Goal: Information Seeking & Learning: Check status

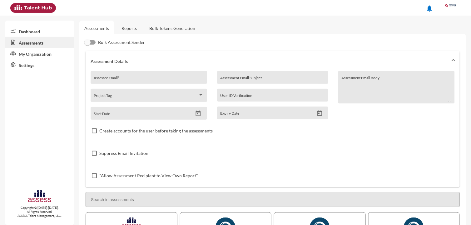
click at [121, 29] on link "Reports" at bounding box center [128, 28] width 25 height 15
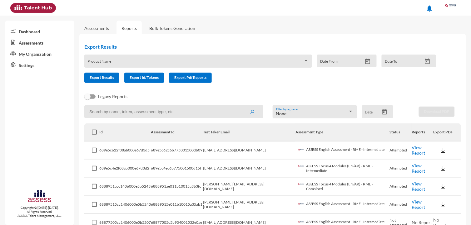
click at [135, 111] on input at bounding box center [173, 112] width 179 height 13
paste input "mohamed.amar@rowad-rme.com"
click at [242, 106] on button "submit" at bounding box center [252, 111] width 20 height 11
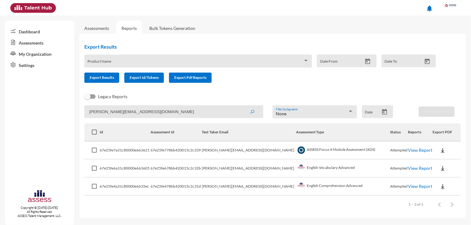
click at [413, 150] on link "View Report" at bounding box center [420, 150] width 24 height 5
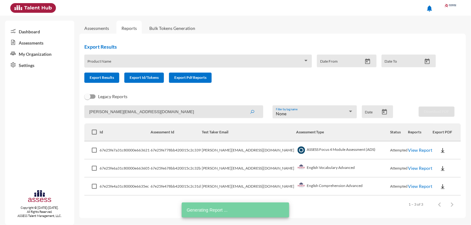
click at [408, 167] on link "View Report" at bounding box center [420, 168] width 24 height 5
click at [408, 186] on link "View Report" at bounding box center [420, 186] width 24 height 5
click at [161, 108] on input "mohamed.amar@rowad-rme.com" at bounding box center [173, 112] width 179 height 13
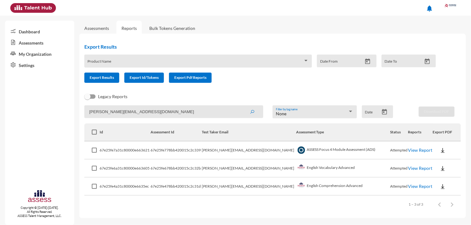
paste input "amr.hassan"
type input "amr.hassan@rowad-rme.com"
click at [242, 106] on button "submit" at bounding box center [252, 111] width 20 height 11
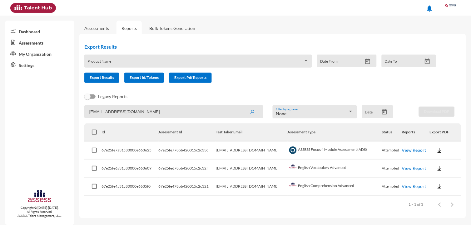
click at [406, 150] on link "View Report" at bounding box center [413, 150] width 24 height 5
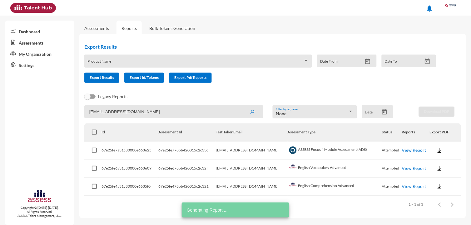
click at [406, 163] on td "View Report" at bounding box center [415, 169] width 28 height 18
click at [407, 166] on link "View Report" at bounding box center [413, 168] width 24 height 5
click at [402, 185] on link "View Report" at bounding box center [413, 186] width 24 height 5
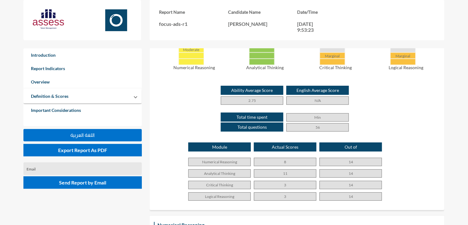
scroll to position [347, 0]
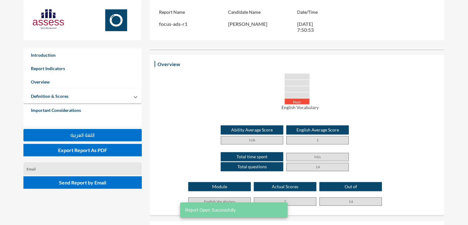
scroll to position [139, 0]
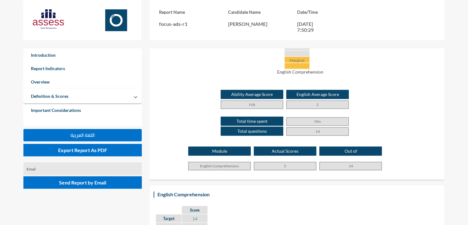
scroll to position [173, 0]
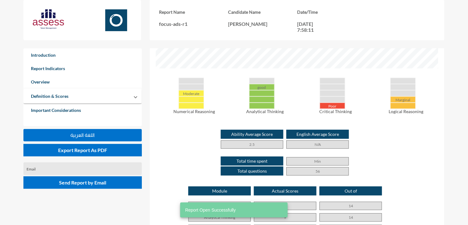
scroll to position [312, 0]
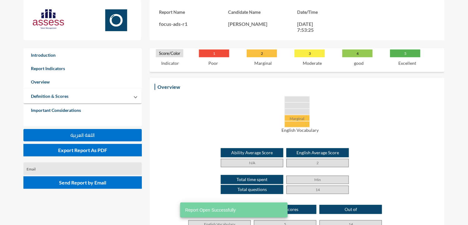
scroll to position [139, 0]
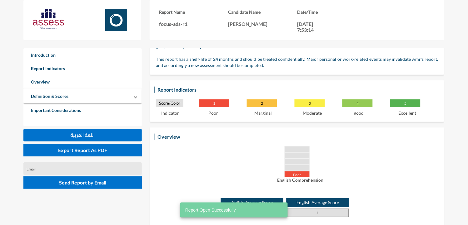
scroll to position [173, 0]
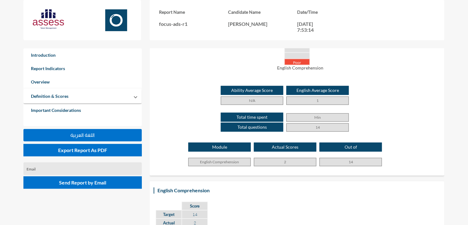
click at [247, 109] on div "Total time spent Total questions Min 14" at bounding box center [297, 120] width 282 height 27
click at [404, 103] on div "Ability Average Score N/A English Average Score 1" at bounding box center [297, 95] width 282 height 19
